Goal: Submit feedback/report problem: Submit feedback/report problem

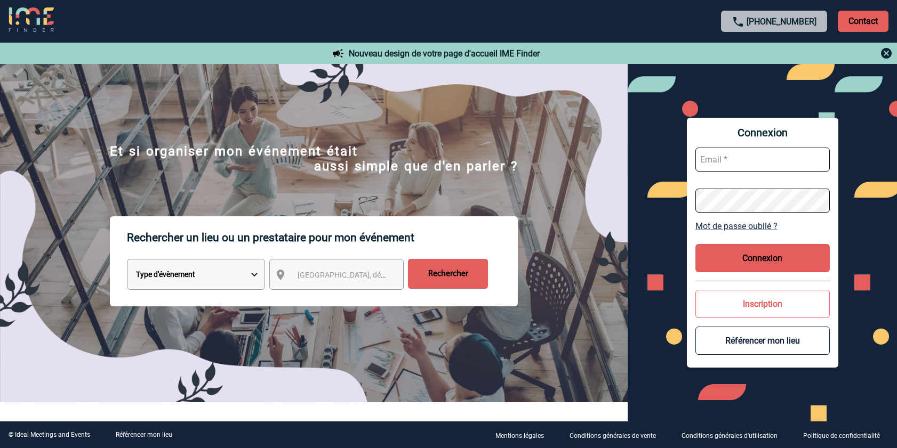
type input "contact@coolandworkers.com"
click at [736, 262] on button "Connexion" at bounding box center [762, 258] width 134 height 28
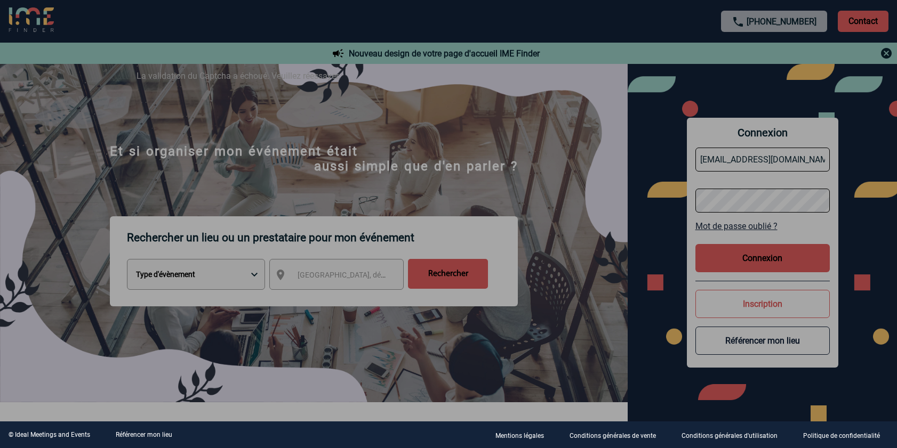
click at [769, 265] on div at bounding box center [448, 224] width 897 height 448
click at [768, 262] on div at bounding box center [448, 224] width 897 height 448
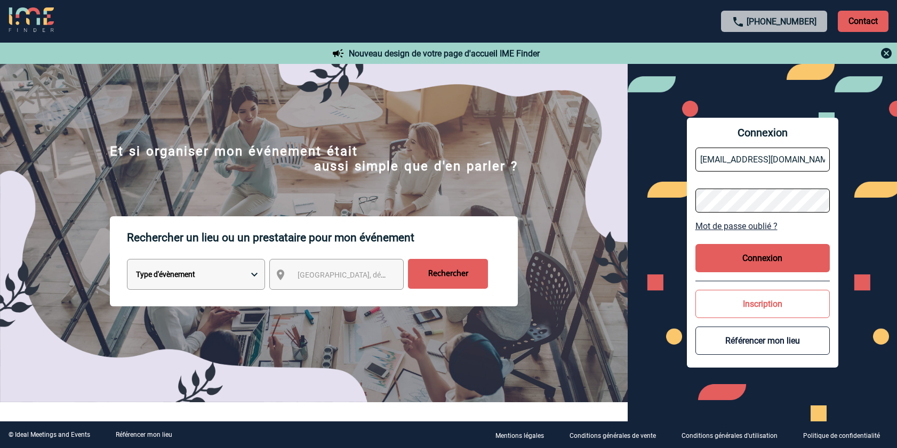
click at [768, 259] on button "Connexion" at bounding box center [762, 258] width 134 height 28
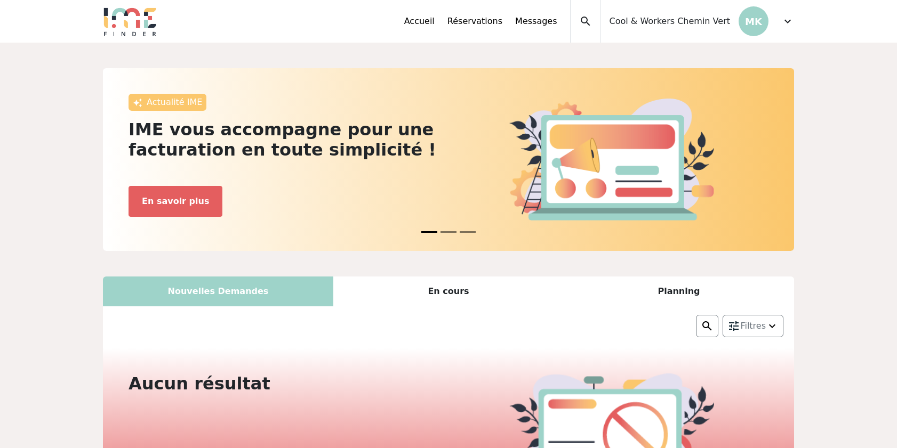
click at [451, 287] on div "En cours" at bounding box center [448, 292] width 230 height 30
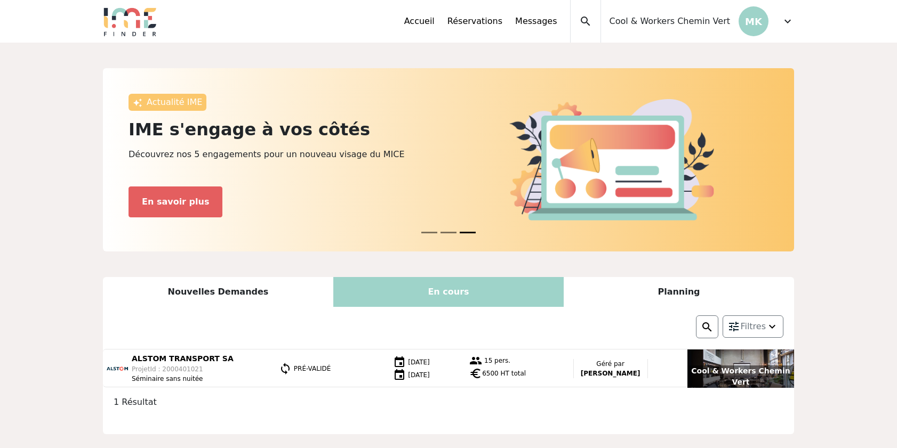
click at [792, 22] on span "expand_more" at bounding box center [787, 21] width 13 height 13
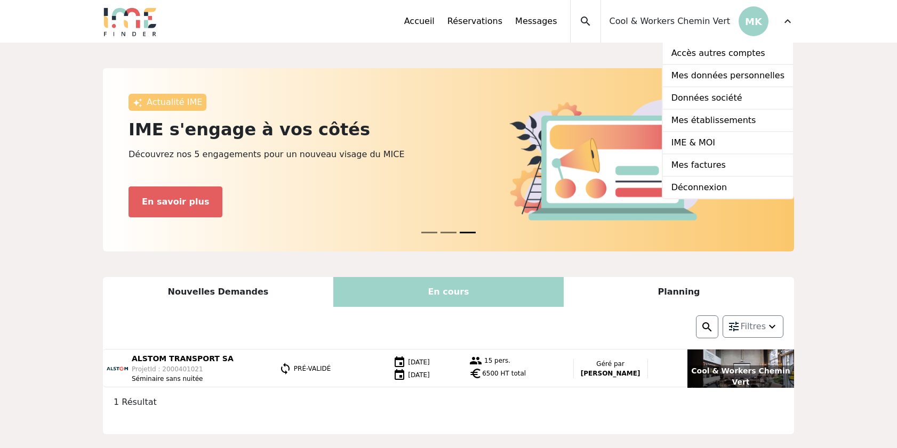
click at [696, 22] on span "Cool & Workers Chemin Vert" at bounding box center [669, 21] width 120 height 13
click at [714, 22] on span "Cool & Workers Chemin Vert" at bounding box center [669, 21] width 120 height 13
click at [690, 28] on div "Cool & Workers Chemin Vert MK" at bounding box center [684, 21] width 167 height 43
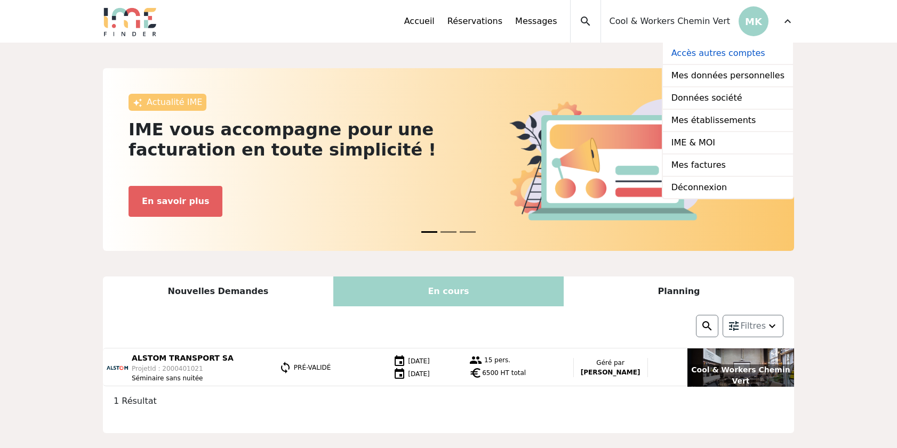
click at [733, 49] on link "Accès autres comptes" at bounding box center [728, 54] width 130 height 22
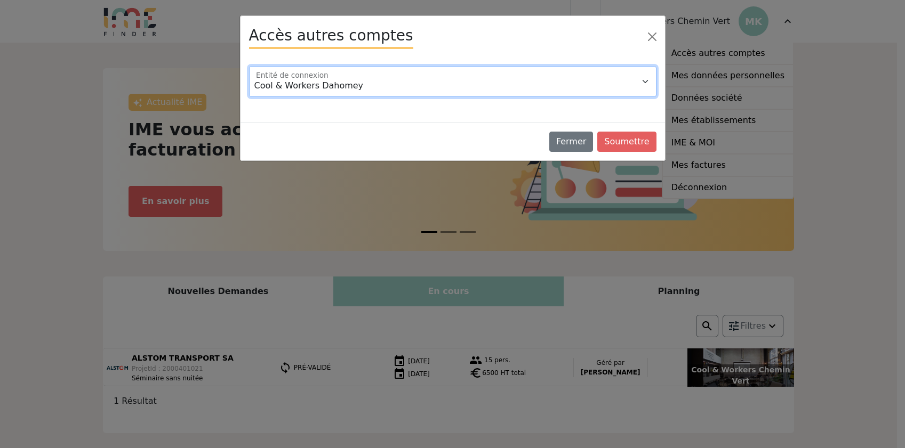
click at [593, 73] on select "Cool & Workers Dahomey" at bounding box center [452, 81] width 407 height 31
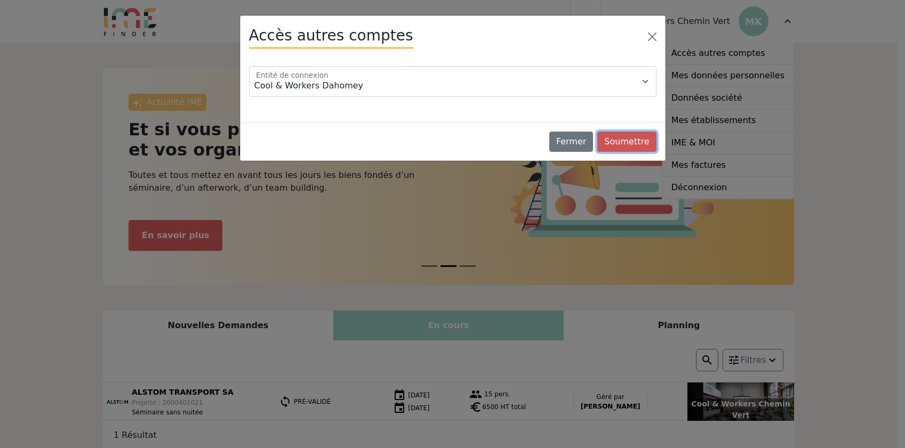
click at [632, 144] on button "Soumettre" at bounding box center [626, 142] width 59 height 20
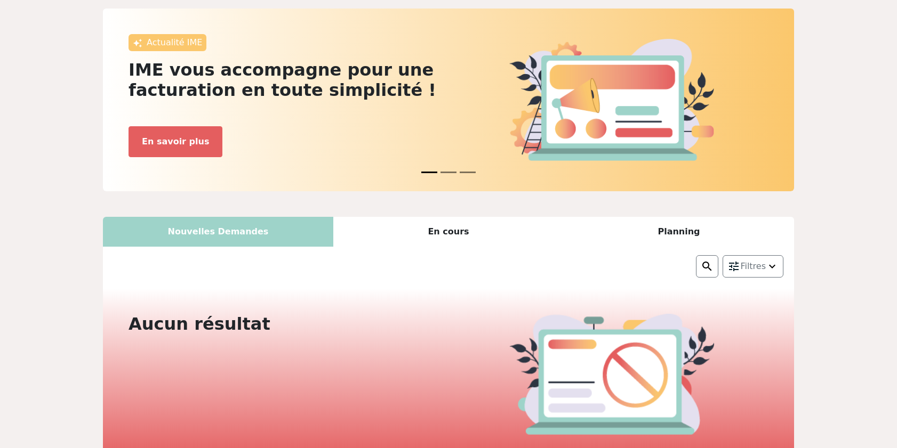
scroll to position [67, 0]
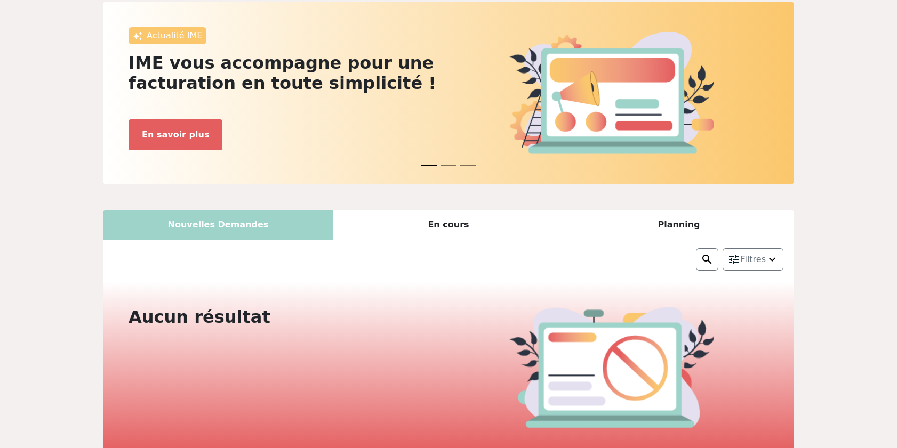
click at [454, 224] on div "En cours" at bounding box center [448, 225] width 230 height 30
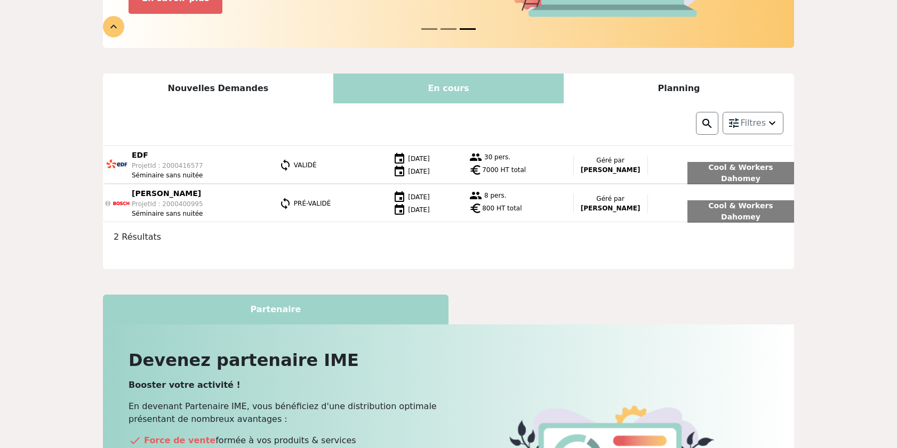
scroll to position [170, 0]
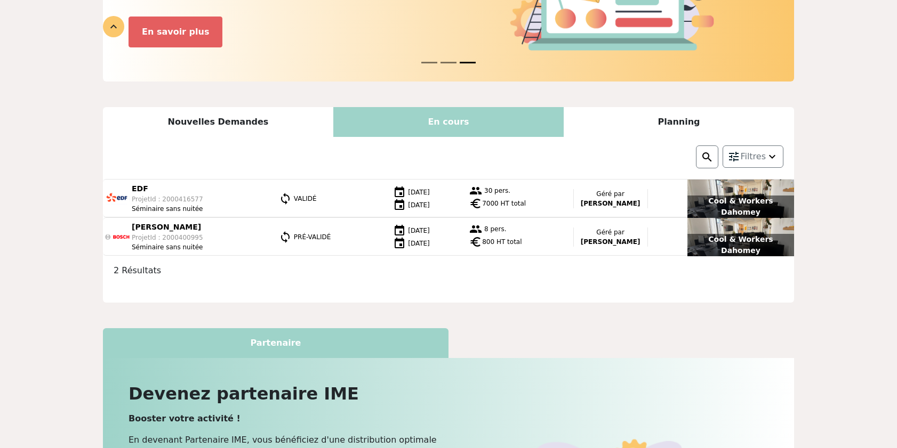
click at [482, 201] on span "euro" at bounding box center [475, 203] width 13 height 13
click at [865, 218] on div "Actualité IME IME vous accompagne pour une facturation en toute simplicité ! Ga…" at bounding box center [448, 271] width 897 height 796
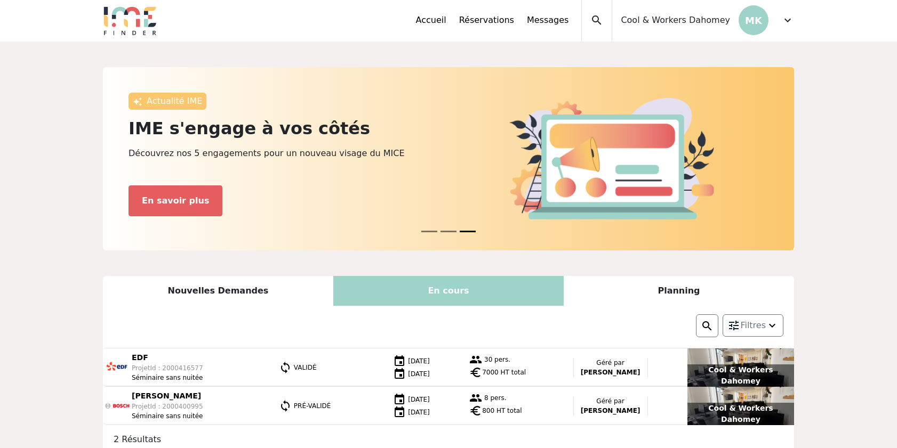
scroll to position [0, 0]
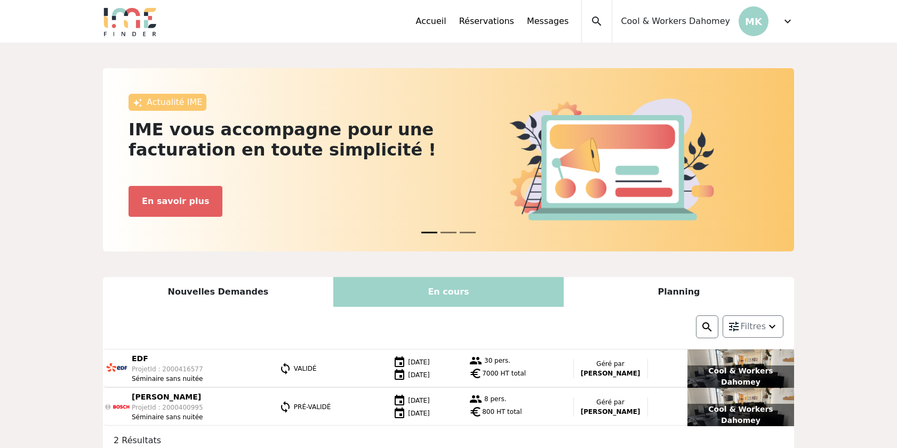
click at [679, 295] on div "Planning" at bounding box center [678, 292] width 230 height 30
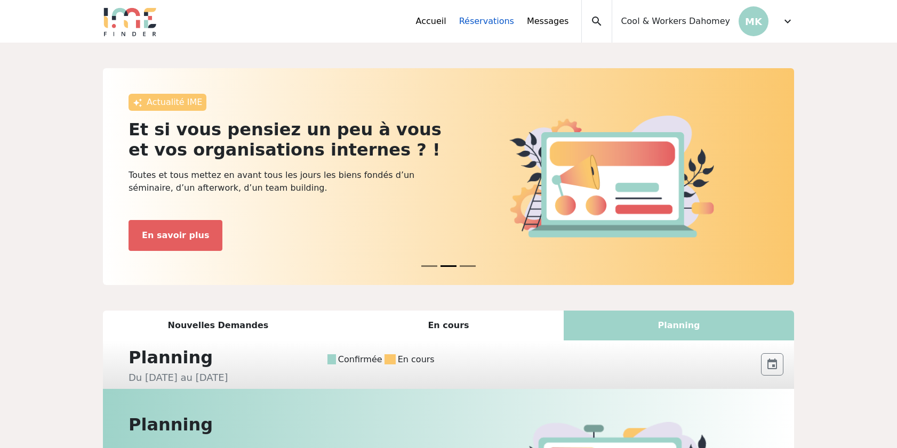
click at [491, 17] on link "Réservations" at bounding box center [486, 21] width 55 height 13
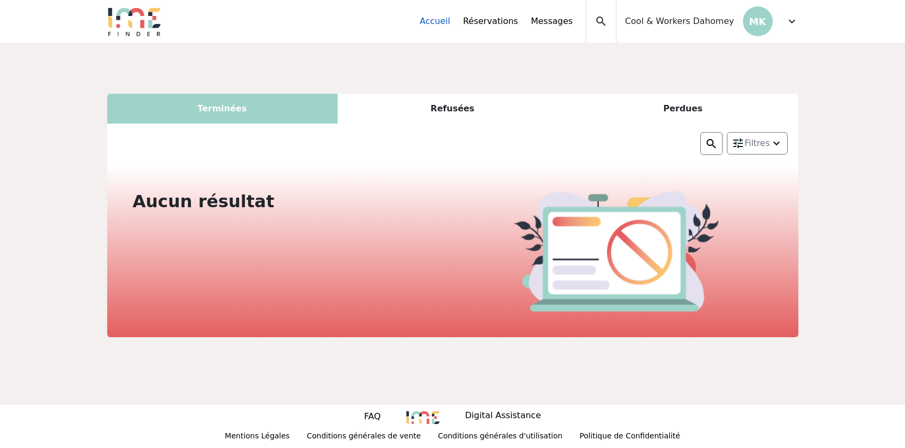
click at [450, 20] on link "Accueil" at bounding box center [435, 21] width 30 height 13
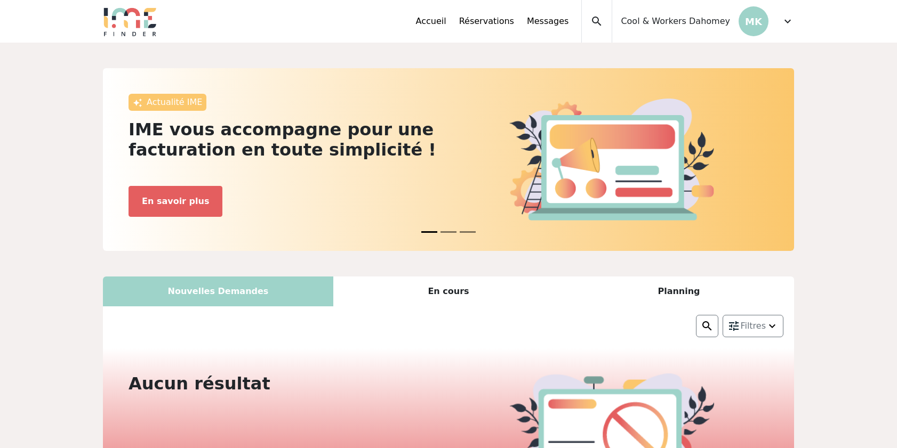
click at [773, 27] on div "Accueil Réservations Messages Accès autres comptes Mes données personnelles Don…" at bounding box center [605, 21] width 378 height 43
click at [784, 22] on span "expand_more" at bounding box center [787, 21] width 13 height 13
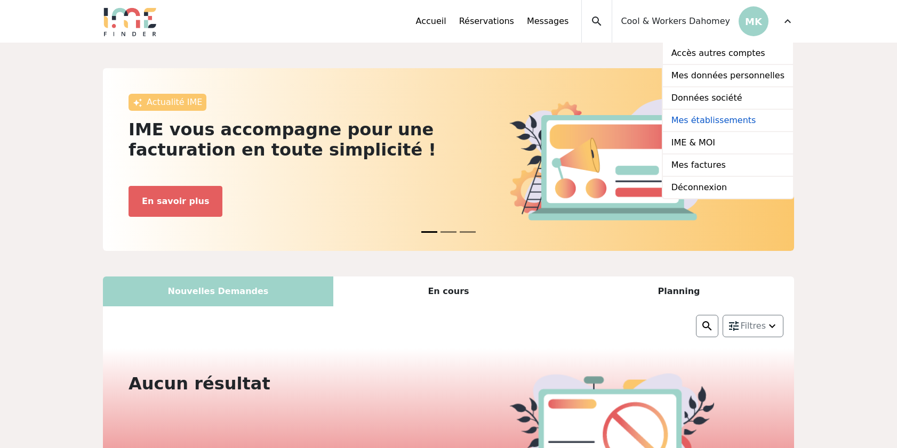
click at [764, 119] on link "Mes établissements" at bounding box center [728, 121] width 130 height 22
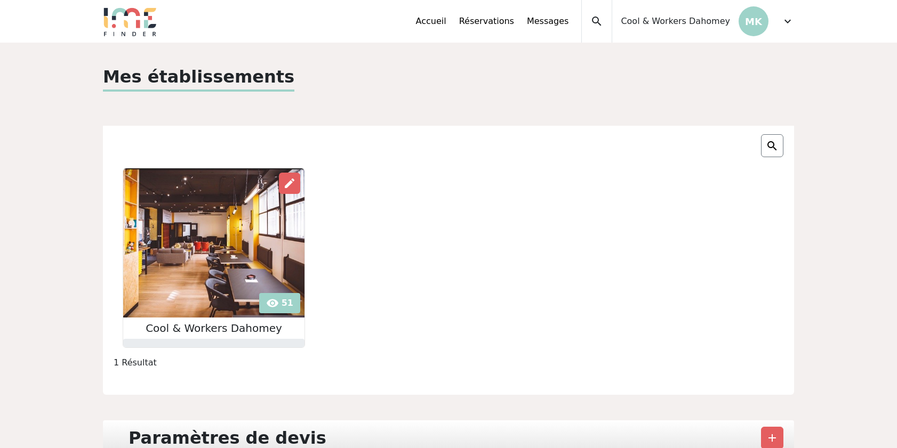
click at [189, 249] on img at bounding box center [213, 242] width 181 height 149
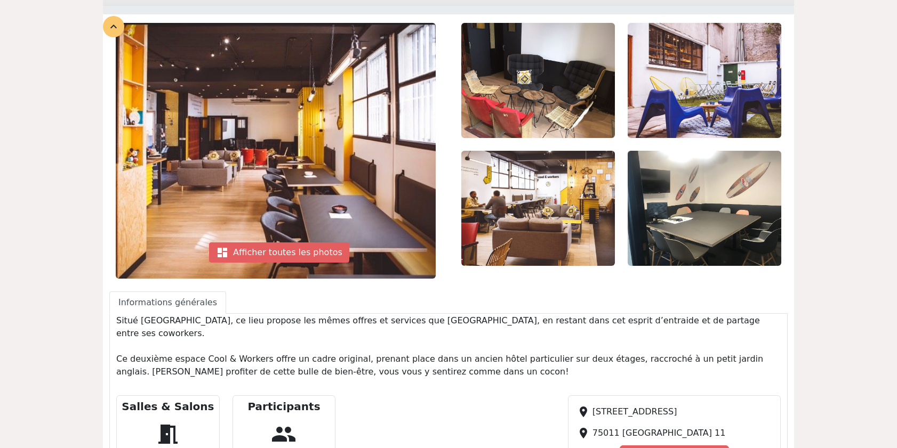
scroll to position [119, 0]
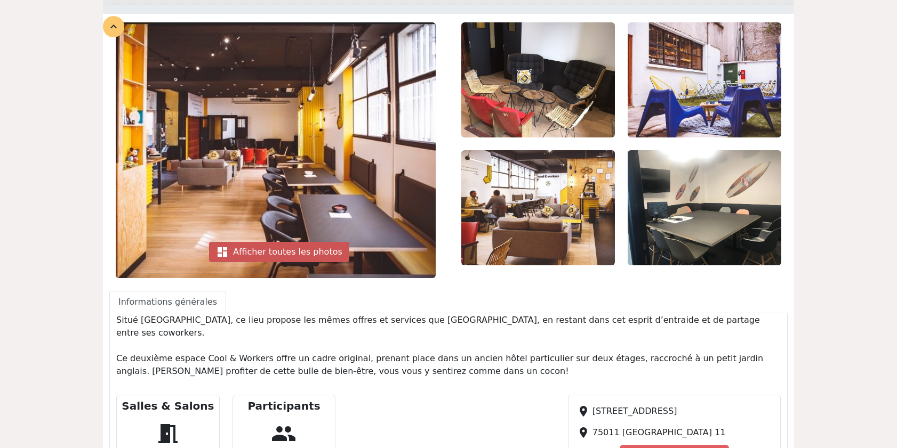
click at [290, 254] on div "dashboard Afficher toutes les photos" at bounding box center [279, 252] width 140 height 20
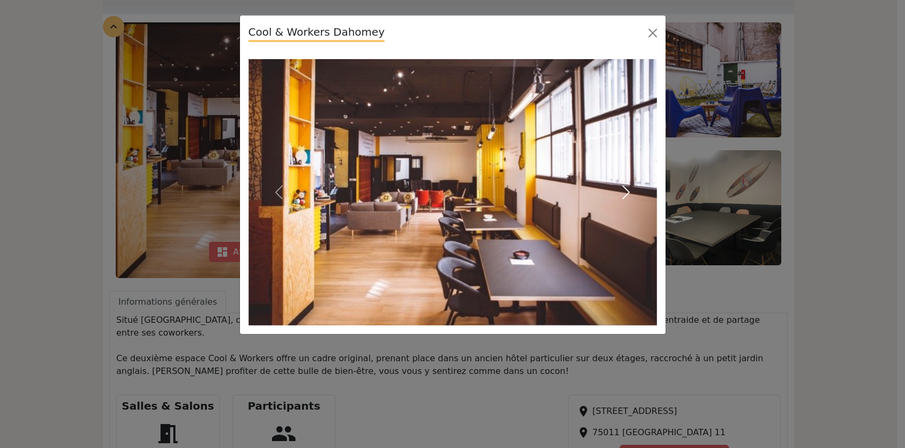
click at [624, 186] on span "button" at bounding box center [625, 192] width 17 height 17
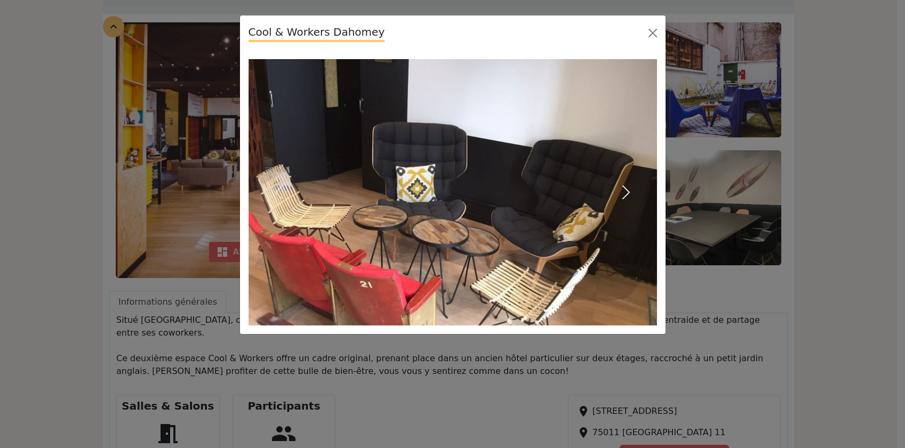
click at [624, 186] on span "button" at bounding box center [625, 192] width 17 height 17
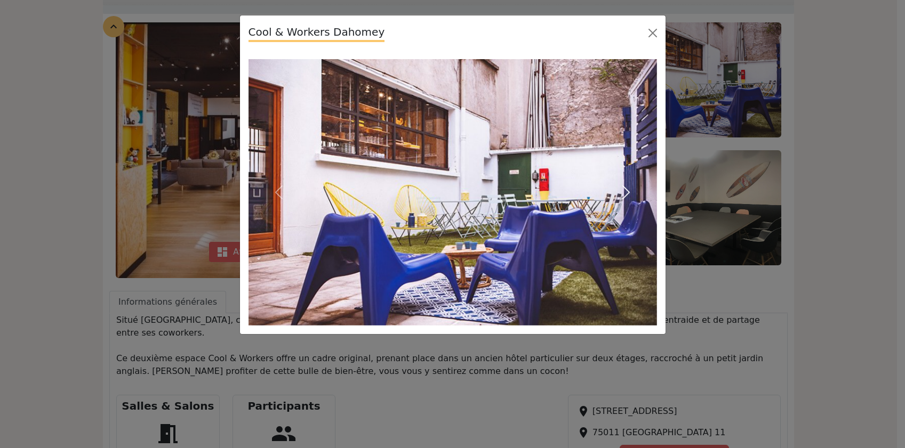
click at [624, 186] on span "button" at bounding box center [625, 192] width 17 height 17
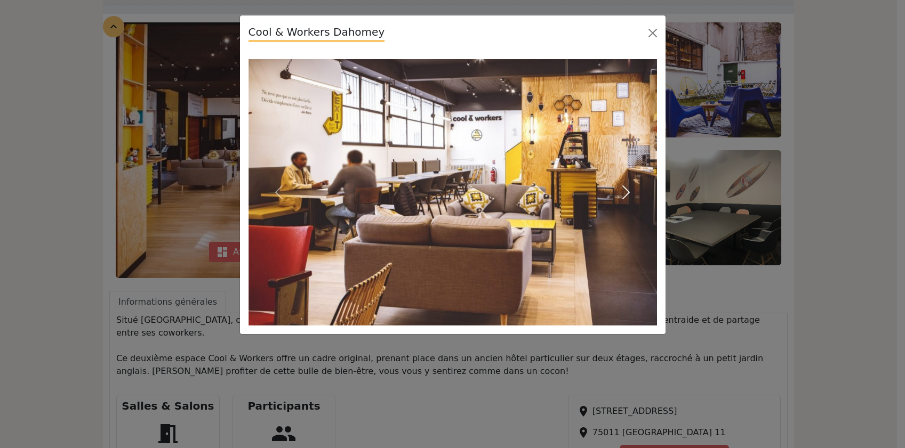
click at [624, 186] on span "button" at bounding box center [625, 192] width 17 height 17
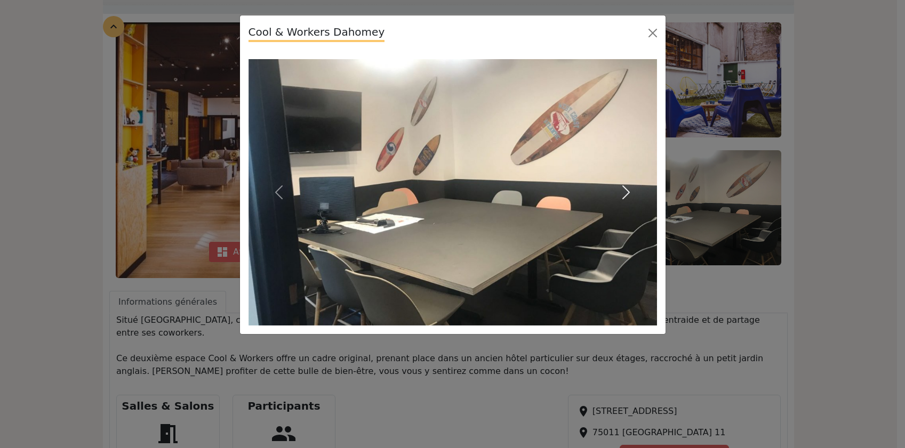
click at [623, 187] on span "button" at bounding box center [625, 192] width 17 height 17
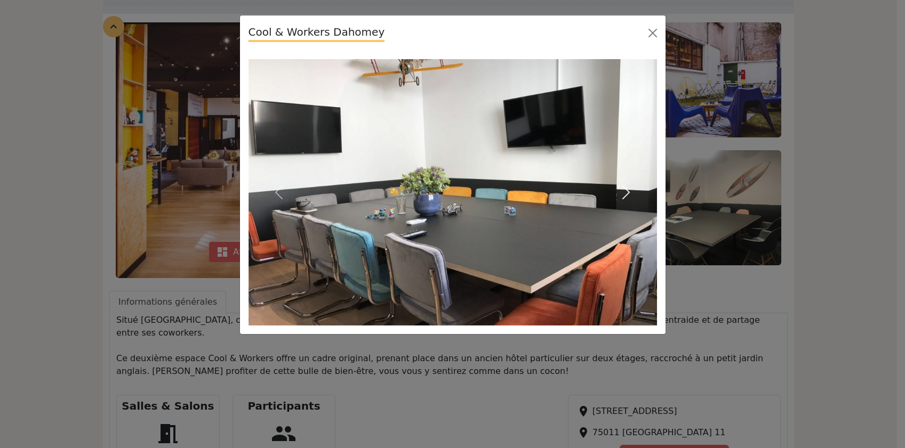
click at [623, 187] on span "button" at bounding box center [625, 192] width 17 height 17
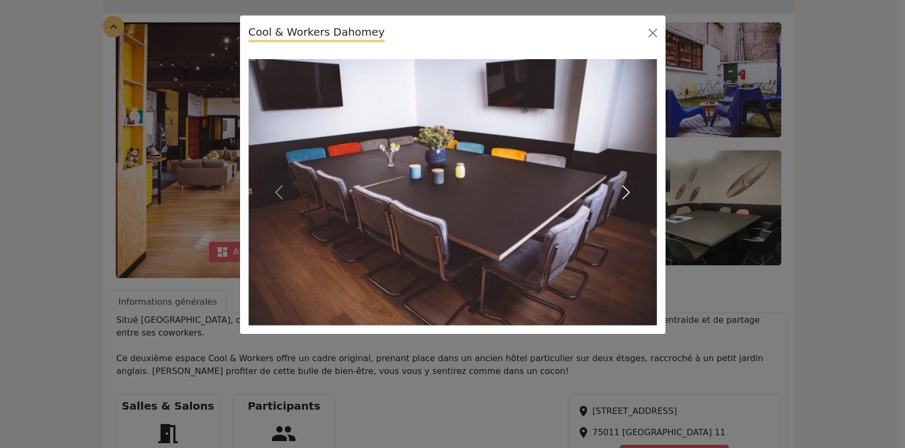
click at [623, 187] on span "button" at bounding box center [625, 192] width 17 height 17
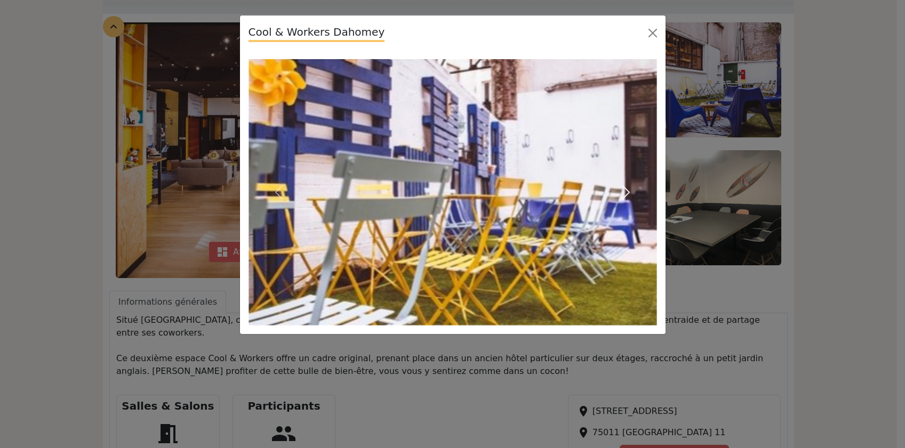
click at [623, 187] on span "button" at bounding box center [625, 192] width 17 height 17
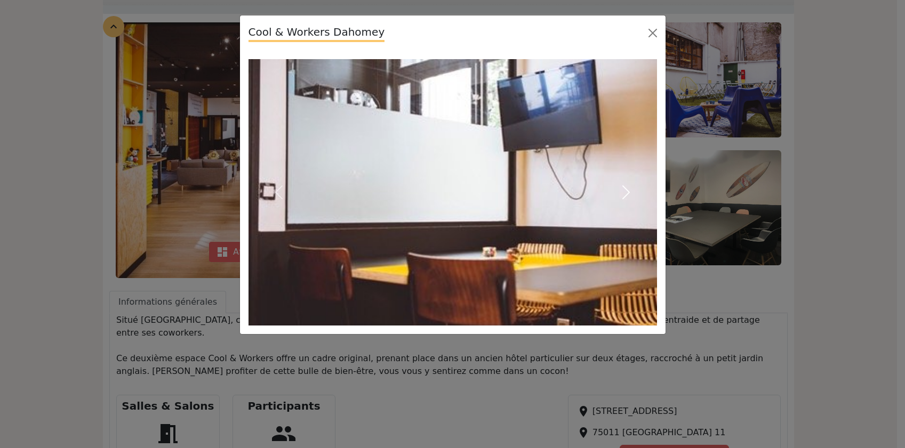
click at [623, 187] on span "button" at bounding box center [625, 192] width 17 height 17
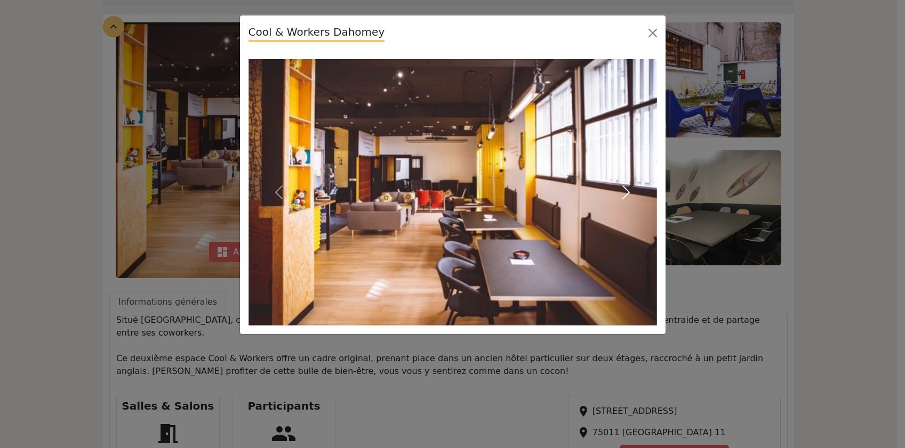
click at [623, 187] on span "button" at bounding box center [625, 192] width 17 height 17
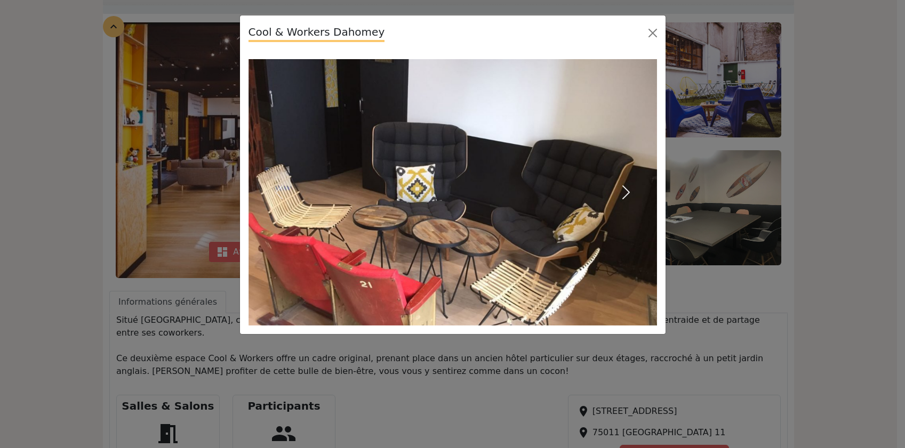
click at [623, 187] on span "button" at bounding box center [625, 192] width 17 height 17
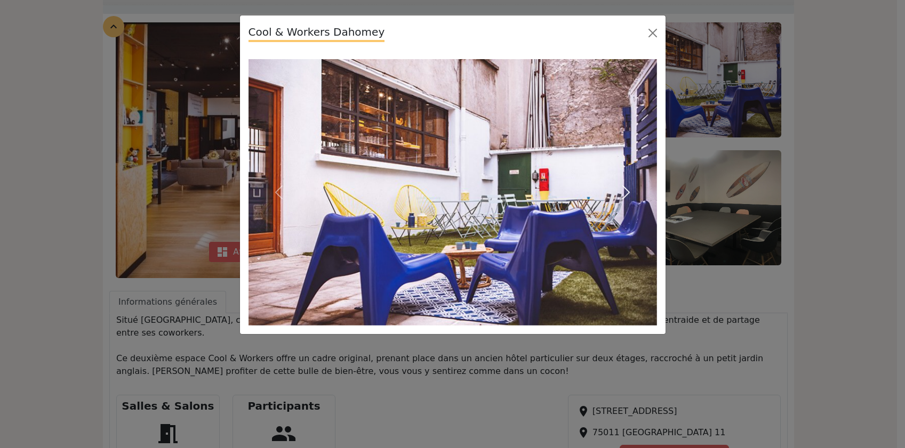
click at [623, 187] on span "button" at bounding box center [625, 192] width 17 height 17
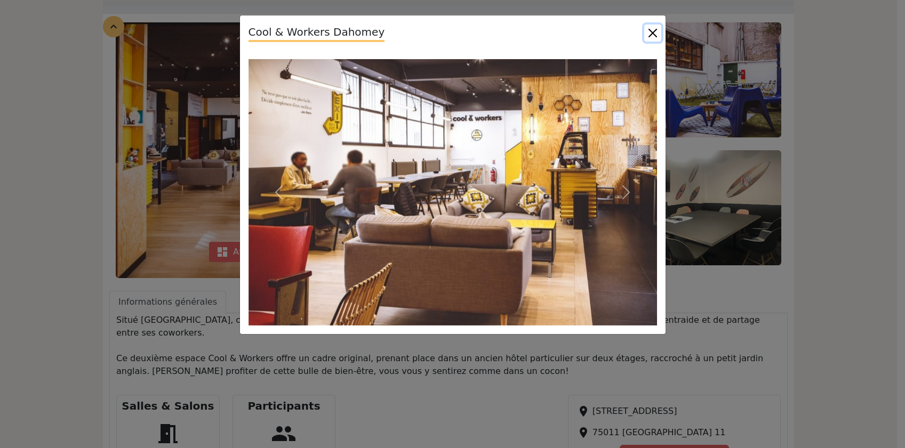
click at [649, 33] on button "Close" at bounding box center [652, 33] width 17 height 17
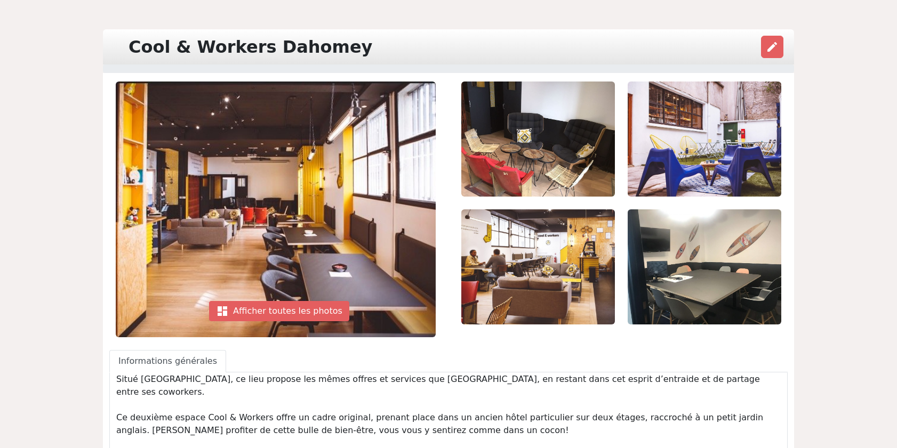
scroll to position [0, 0]
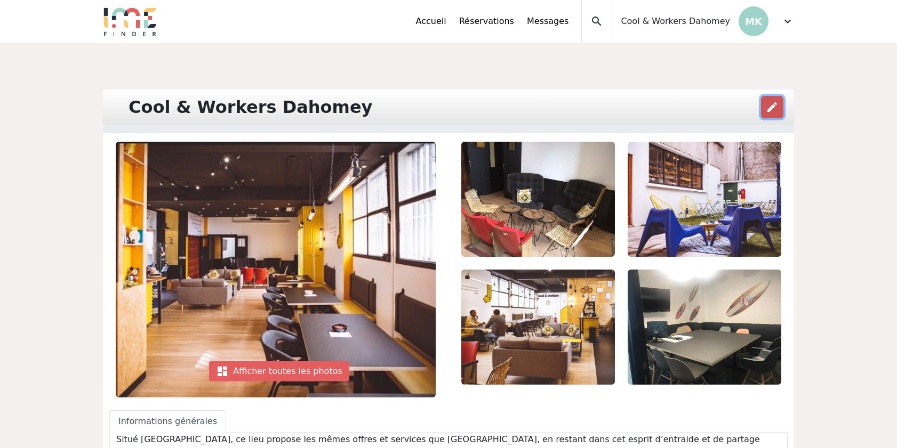
click at [775, 108] on span "edit" at bounding box center [771, 107] width 13 height 13
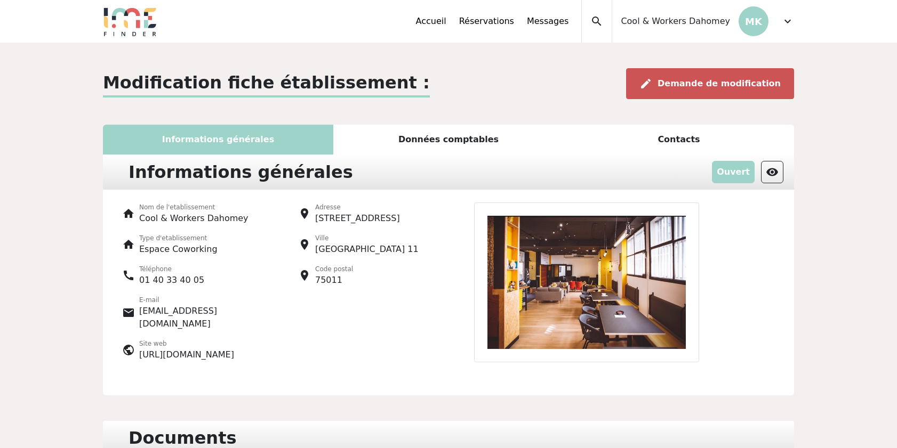
click at [711, 87] on span "Demande de modification" at bounding box center [718, 83] width 123 height 10
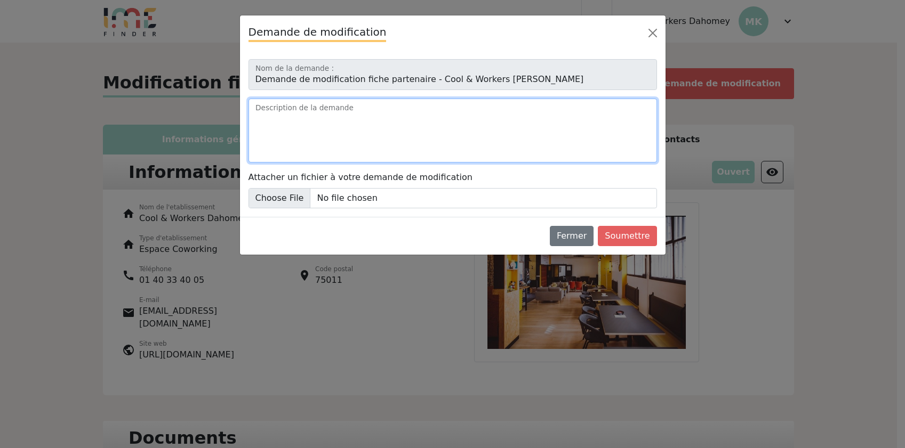
click at [347, 119] on textarea "Description de la demande" at bounding box center [452, 131] width 408 height 64
click at [257, 127] on textarea "Bonjour, J'aimerais pouvoir rajouter d'autres photos" at bounding box center [452, 131] width 408 height 64
click at [461, 135] on textarea "Bonjour, J'aimerais pouvoir rajouter d'autres photos" at bounding box center [452, 131] width 408 height 64
type textarea "Bonjour, J'aimerais pouvoir rajouter d'autres photos"
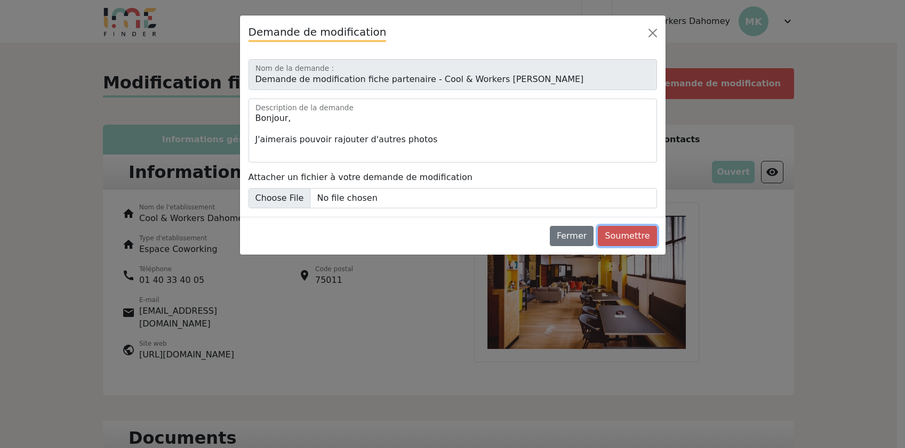
click at [620, 235] on button "Soumettre" at bounding box center [627, 236] width 59 height 20
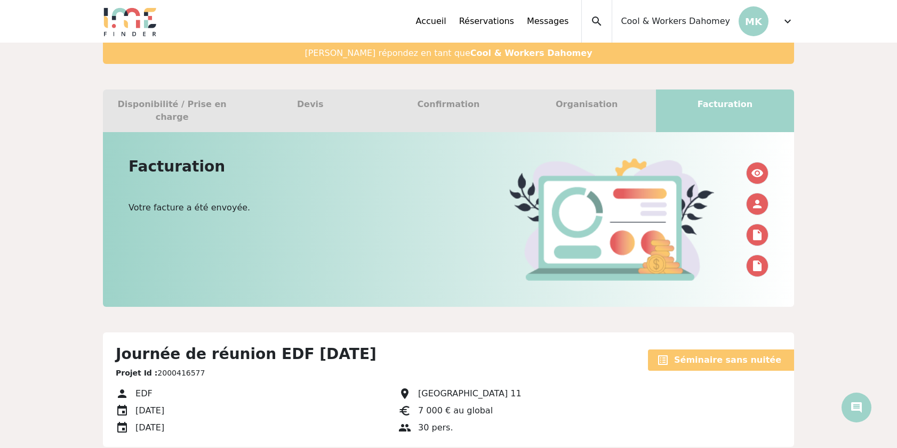
scroll to position [224, 0]
